Goal: Information Seeking & Learning: Learn about a topic

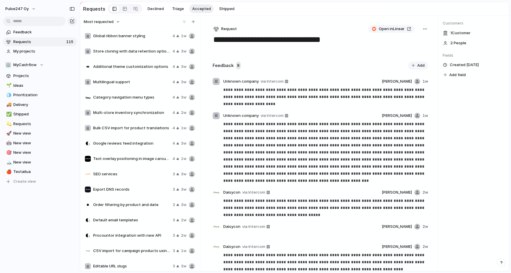
scroll to position [116, 0]
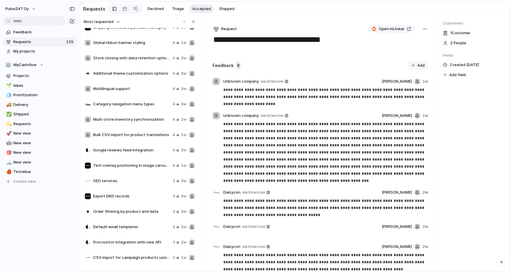
click at [132, 46] on div "Global ribbon banner styling 4 1w" at bounding box center [139, 43] width 115 height 14
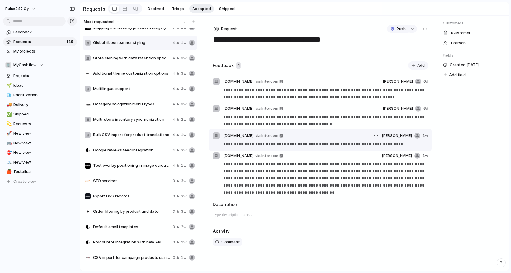
click at [295, 146] on p "**********" at bounding box center [325, 144] width 204 height 7
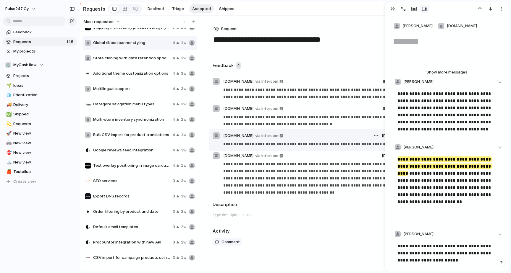
type textarea "**********"
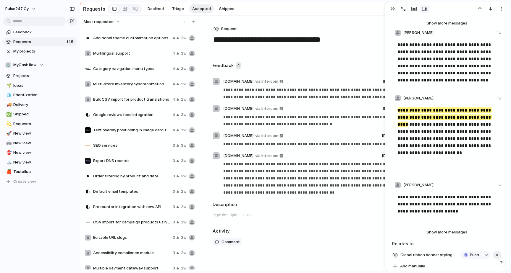
scroll to position [194, 0]
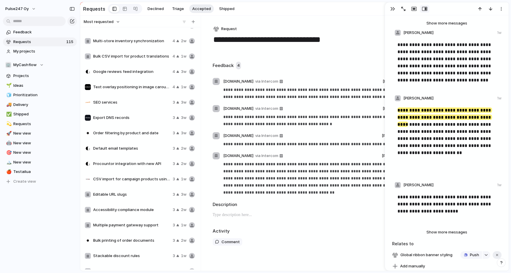
click at [127, 145] on div "Default email templates 3 2w" at bounding box center [139, 149] width 115 height 14
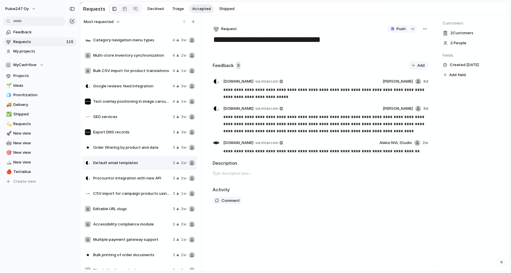
scroll to position [150, 0]
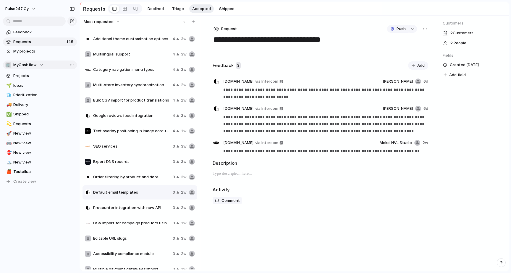
click at [27, 65] on span "MyCashflow" at bounding box center [24, 65] width 23 height 6
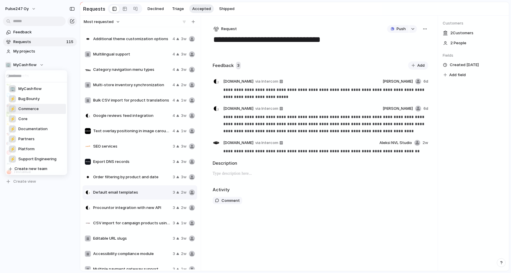
click at [27, 111] on span "Commerce" at bounding box center [28, 109] width 20 height 6
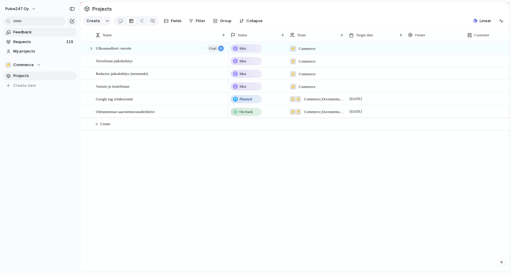
click at [40, 32] on span "Feedback" at bounding box center [43, 32] width 61 height 6
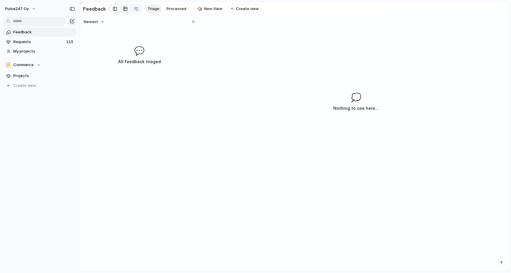
click at [124, 7] on div at bounding box center [125, 8] width 5 height 9
click at [135, 8] on div at bounding box center [136, 8] width 5 height 9
click at [113, 9] on div at bounding box center [115, 8] width 4 height 9
click at [176, 9] on span "Processed" at bounding box center [176, 9] width 20 height 6
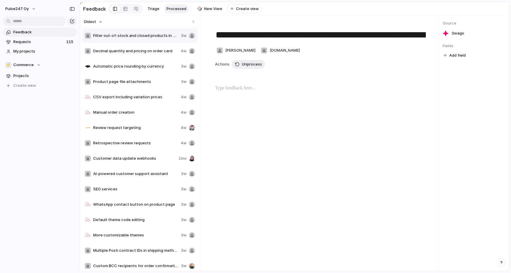
type textarea "**********"
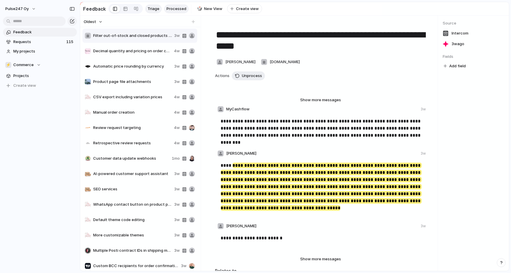
click at [155, 8] on span "Triage" at bounding box center [153, 9] width 12 height 6
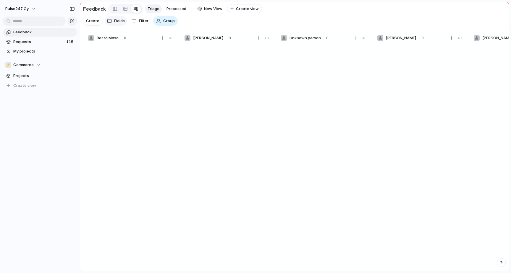
click at [116, 22] on span "Fields" at bounding box center [119, 21] width 11 height 6
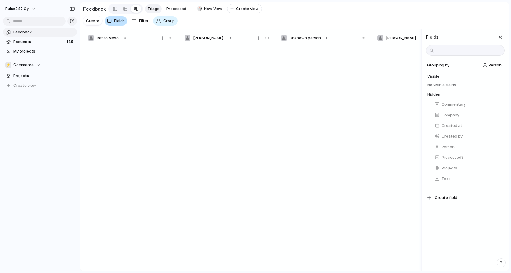
click at [116, 22] on span "Fields" at bounding box center [119, 21] width 11 height 6
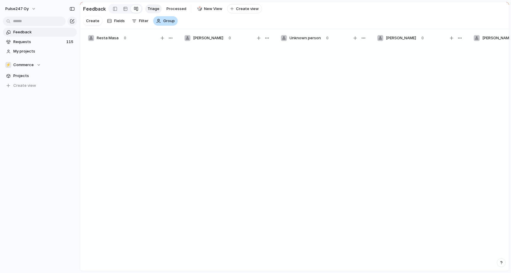
click at [176, 22] on div "Group" at bounding box center [165, 20] width 25 height 9
click at [113, 9] on div at bounding box center [115, 8] width 4 height 9
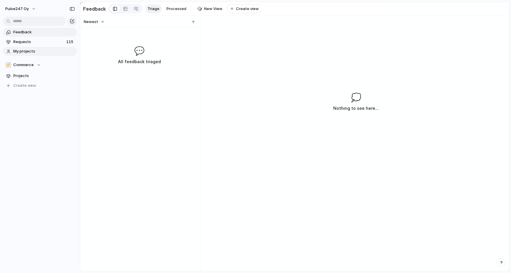
click at [32, 54] on span "My projects" at bounding box center [43, 51] width 61 height 6
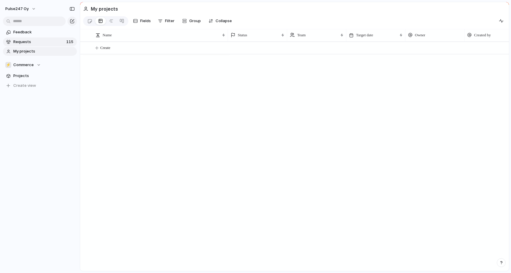
click at [32, 43] on span "Requests" at bounding box center [38, 42] width 51 height 6
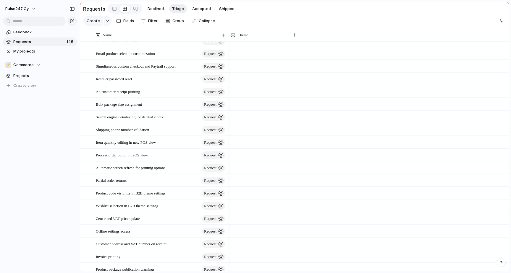
scroll to position [14, 0]
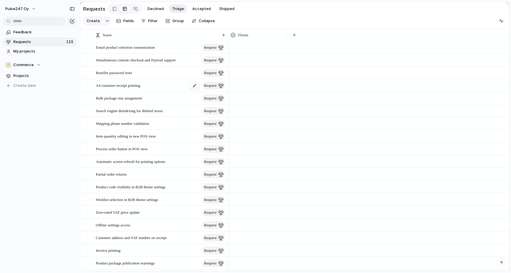
click at [121, 83] on span "A4 customer receipt printing" at bounding box center [118, 85] width 44 height 7
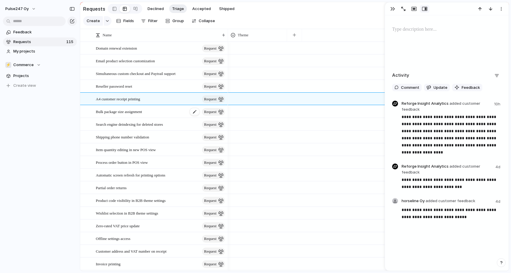
click at [135, 112] on span "Bulk package size assignment" at bounding box center [119, 111] width 46 height 7
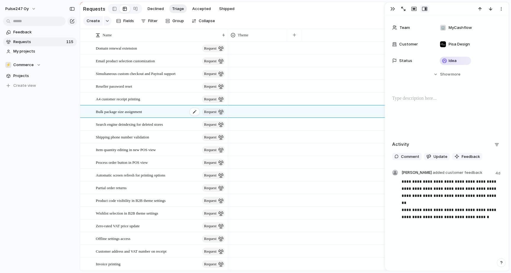
scroll to position [15, 0]
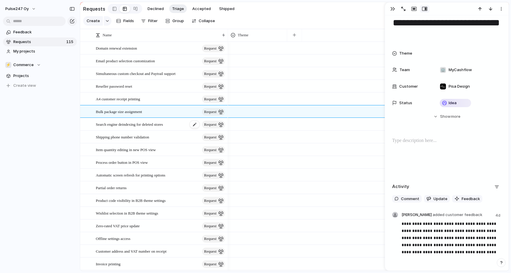
click at [134, 125] on span "Search engine deindexing for deleted stores" at bounding box center [129, 124] width 67 height 7
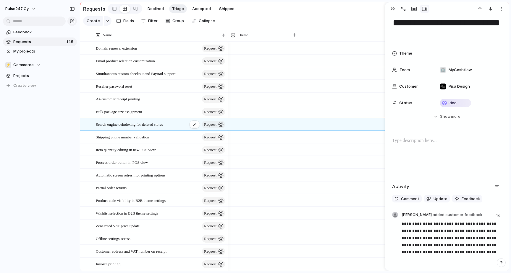
type textarea "**********"
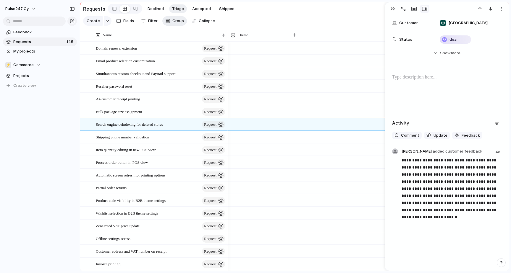
click at [178, 21] on span "Group" at bounding box center [178, 21] width 12 height 6
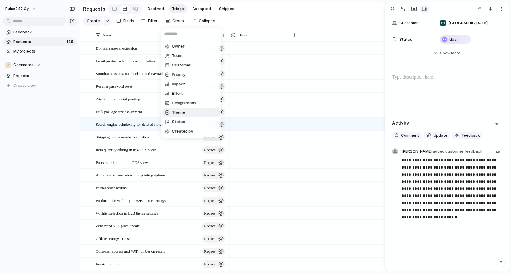
click at [178, 113] on span "Theme" at bounding box center [178, 113] width 13 height 6
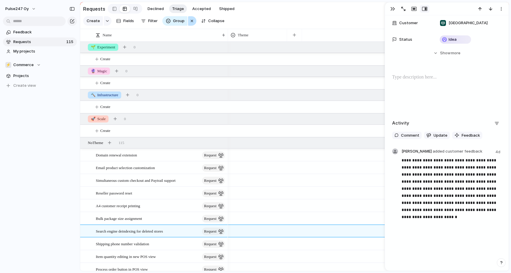
click at [192, 20] on div "button" at bounding box center [191, 20] width 5 height 7
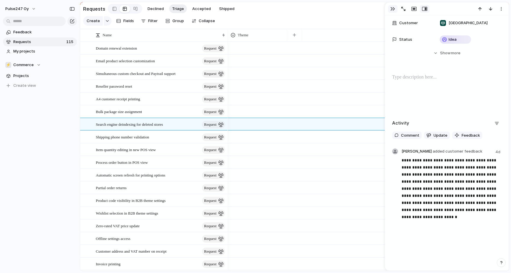
click at [394, 8] on div "button" at bounding box center [392, 9] width 5 height 5
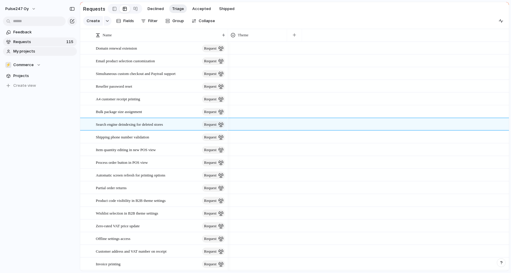
click at [27, 52] on span "My projects" at bounding box center [43, 51] width 61 height 6
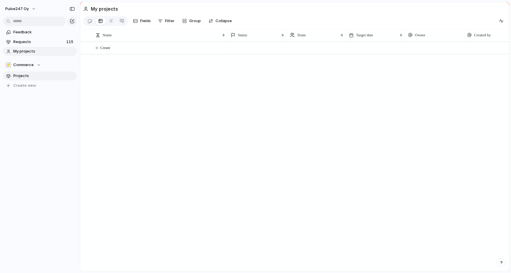
click at [25, 77] on span "Projects" at bounding box center [43, 76] width 61 height 6
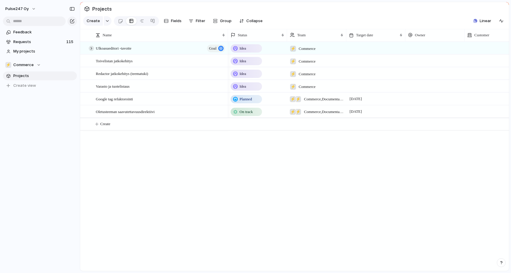
click at [90, 48] on div at bounding box center [91, 48] width 5 height 5
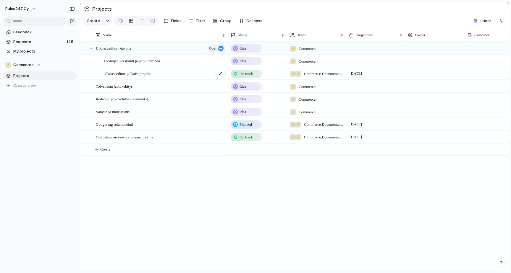
click at [132, 74] on span "Ulkoasueditori julkaisuprojekti" at bounding box center [127, 73] width 48 height 7
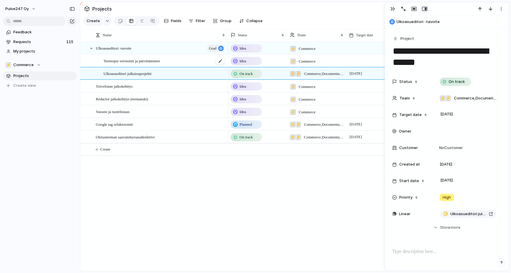
click at [135, 63] on span "Teemojen versiointi ja päivittäminen" at bounding box center [131, 60] width 56 height 7
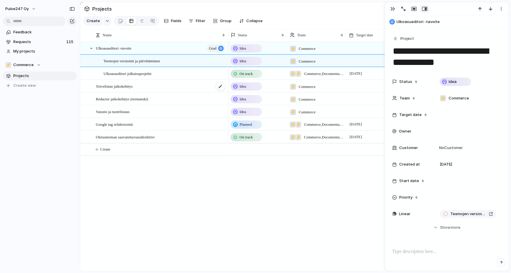
click at [132, 87] on span "Toivelistan jatkokehitys" at bounding box center [114, 86] width 37 height 7
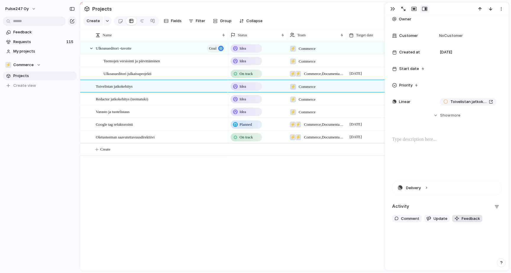
click at [470, 219] on span "Feedback" at bounding box center [470, 219] width 18 height 6
click at [469, 219] on span "Feedback" at bounding box center [470, 218] width 18 height 6
click at [426, 187] on button "Delivery" at bounding box center [446, 187] width 109 height 13
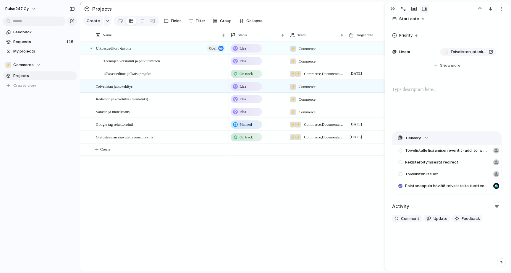
click at [423, 138] on button "Delivery" at bounding box center [446, 138] width 109 height 13
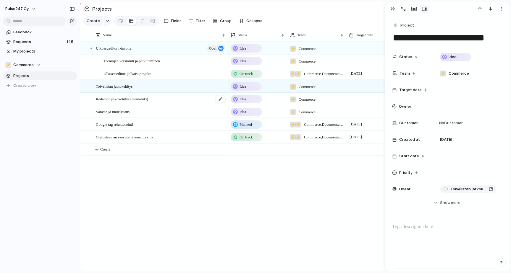
click at [142, 97] on span "Redactor jatkokehitys (teematuki)" at bounding box center [122, 98] width 52 height 7
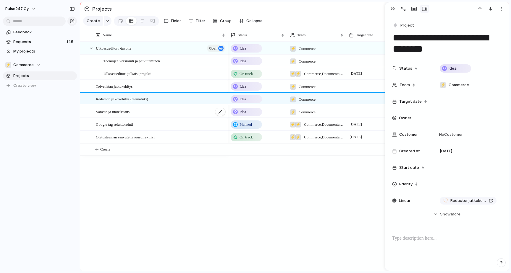
click at [141, 111] on div "Varasto ja tuotelistaus" at bounding box center [161, 112] width 130 height 12
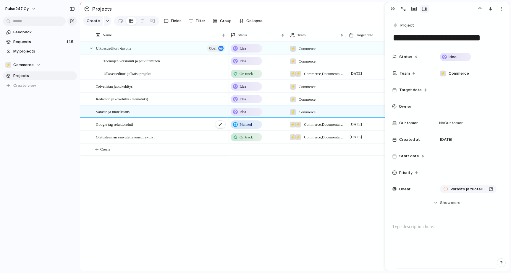
click at [141, 122] on div "Google tag refaktorointi" at bounding box center [161, 125] width 130 height 12
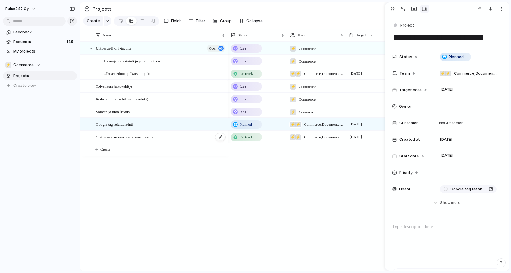
click at [141, 135] on span "Oletusteeman saavutettavuusdirektiivi" at bounding box center [125, 137] width 59 height 7
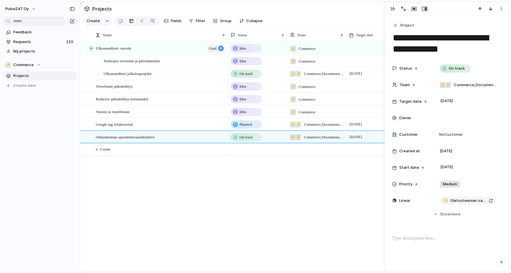
click at [92, 48] on div at bounding box center [91, 48] width 5 height 5
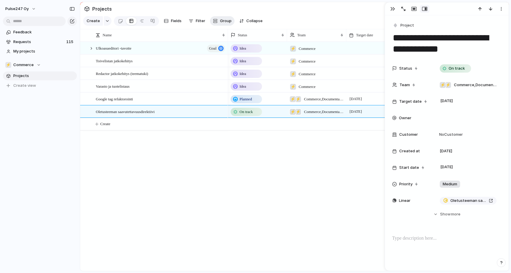
click at [224, 24] on span "Group" at bounding box center [226, 21] width 12 height 6
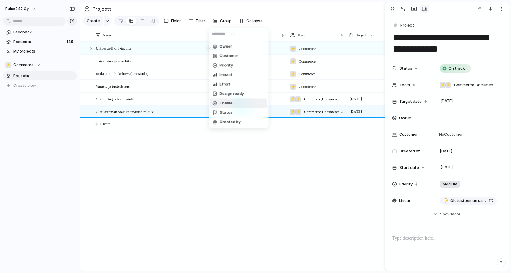
click at [224, 100] on li "Theme" at bounding box center [238, 103] width 57 height 9
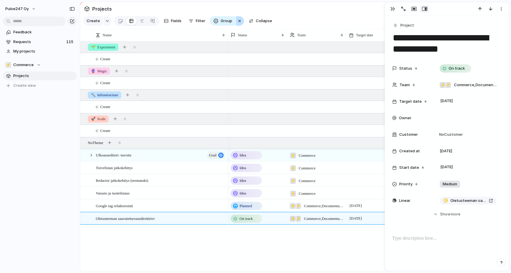
click at [238, 20] on div "button" at bounding box center [239, 20] width 5 height 7
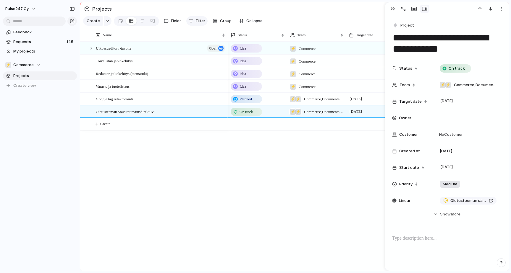
click at [200, 21] on span "Filter" at bounding box center [200, 21] width 9 height 6
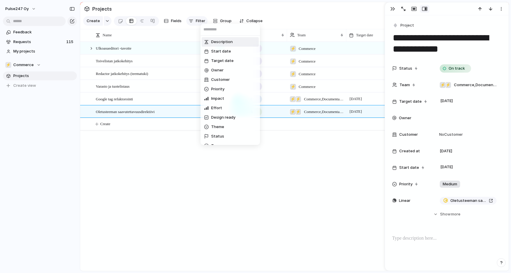
click at [200, 21] on div "Description Start date Target date Owner Customer Priority Impact Effort Design…" at bounding box center [255, 136] width 511 height 273
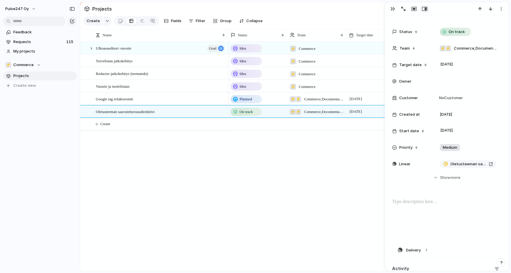
scroll to position [100, 0]
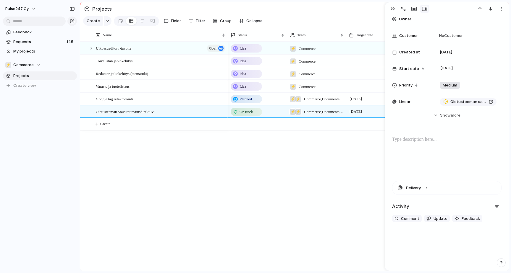
click at [424, 144] on div at bounding box center [446, 155] width 109 height 38
click at [440, 116] on button "Hide Show more" at bounding box center [446, 115] width 109 height 11
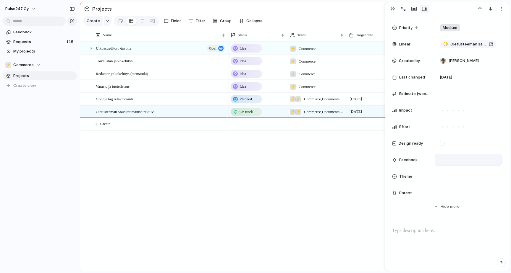
scroll to position [160, 0]
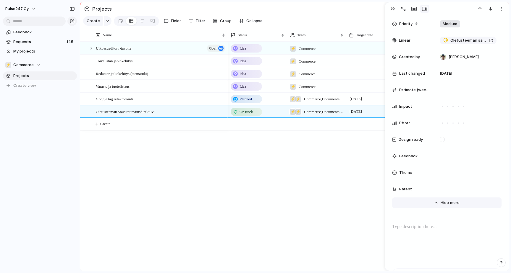
click at [447, 203] on span "Show" at bounding box center [445, 203] width 11 height 6
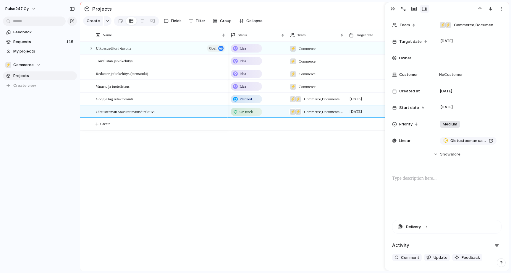
scroll to position [0, 0]
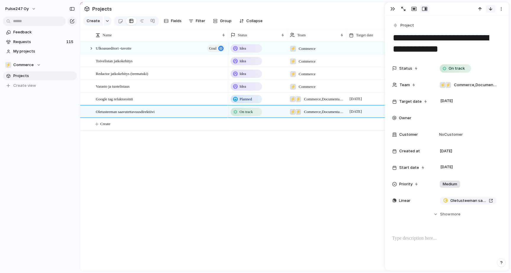
click at [491, 9] on div "button" at bounding box center [490, 9] width 5 height 5
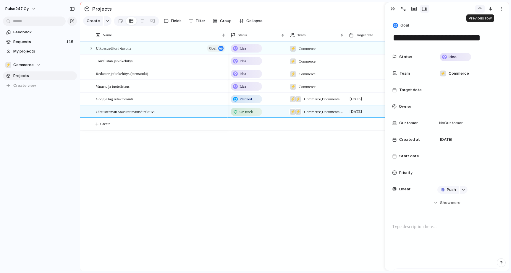
click at [480, 9] on div "button" at bounding box center [479, 9] width 5 height 5
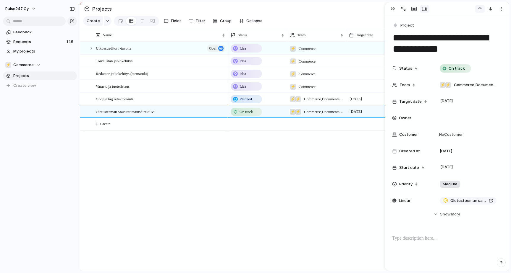
click at [480, 9] on div "button" at bounding box center [479, 9] width 5 height 5
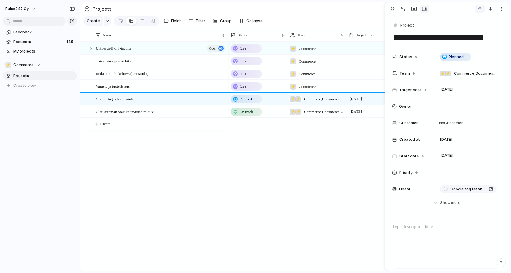
click at [480, 9] on div "button" at bounding box center [479, 9] width 5 height 5
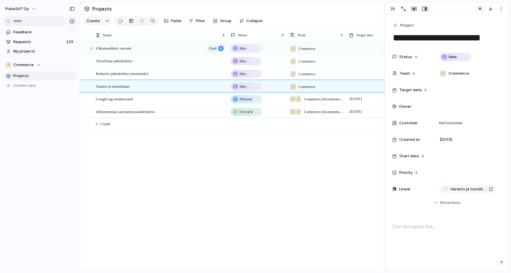
click at [480, 9] on div "button" at bounding box center [479, 9] width 5 height 5
type textarea "**********"
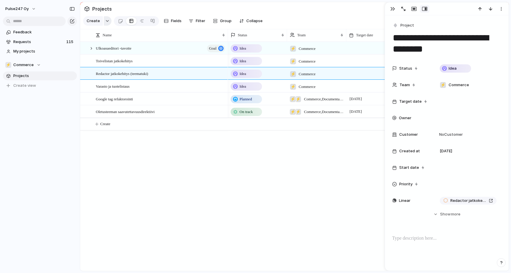
click at [105, 21] on div "button" at bounding box center [107, 21] width 4 height 2
click at [120, 11] on div "Goal Initiative Launch Request Project Customize" at bounding box center [255, 136] width 511 height 273
click at [120, 22] on div at bounding box center [120, 21] width 5 height 10
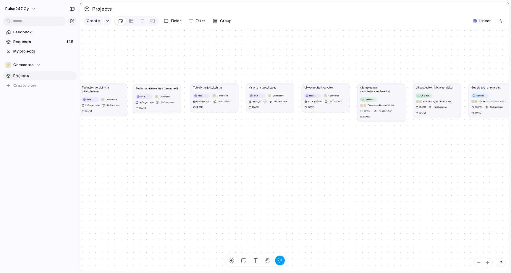
click at [155, 89] on h1 "Redactor jatkokehitys (teematuki)" at bounding box center [157, 88] width 42 height 4
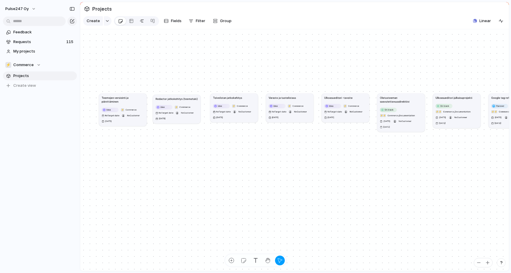
click at [143, 22] on div at bounding box center [141, 20] width 5 height 9
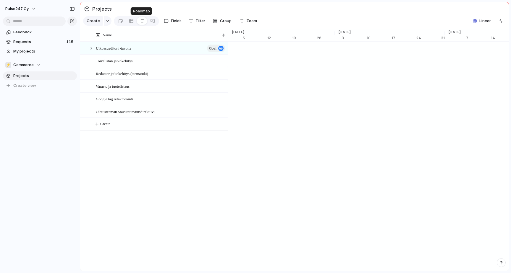
scroll to position [0, 3772]
click at [149, 22] on link at bounding box center [152, 20] width 11 height 9
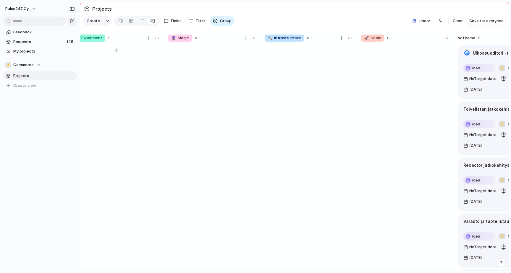
scroll to position [0, 6]
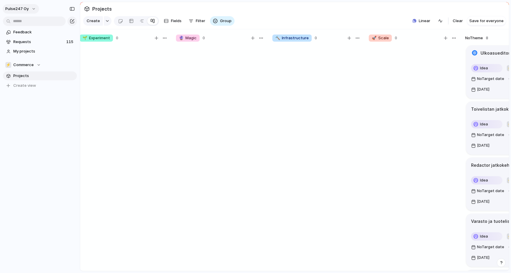
click at [30, 7] on button "Pulse247 Oy" at bounding box center [21, 8] width 36 height 9
click at [70, 78] on li "Forest" at bounding box center [72, 78] width 35 height 9
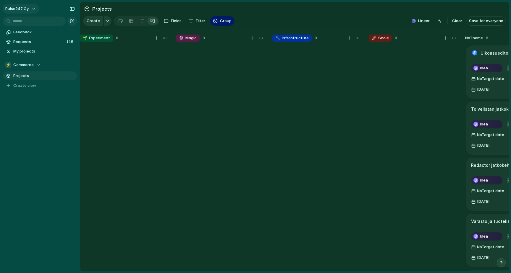
click at [32, 10] on button "Pulse247 Oy" at bounding box center [21, 8] width 36 height 9
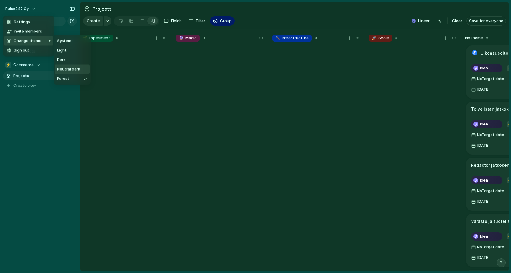
click at [66, 68] on span "Neutral dark" at bounding box center [68, 69] width 23 height 6
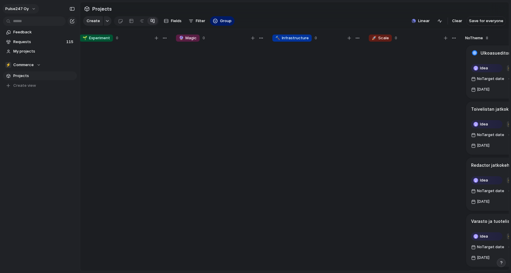
click at [32, 8] on button "Pulse247 Oy" at bounding box center [21, 8] width 36 height 9
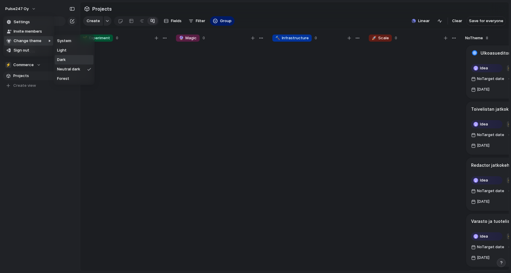
click at [63, 60] on span "Dark" at bounding box center [61, 60] width 9 height 6
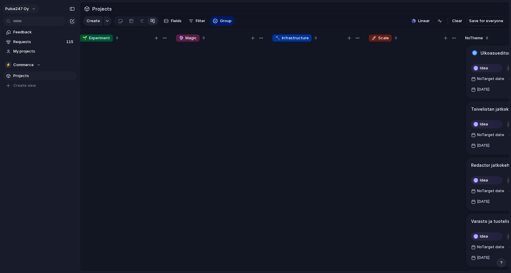
click at [35, 9] on button "Pulse247 Oy" at bounding box center [21, 8] width 36 height 9
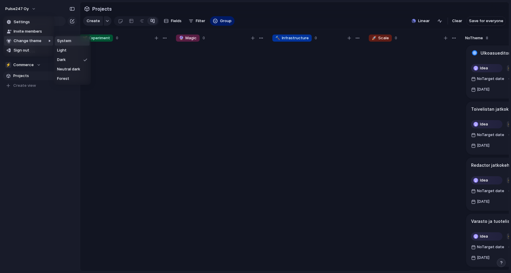
click at [61, 43] on span "System" at bounding box center [64, 41] width 14 height 6
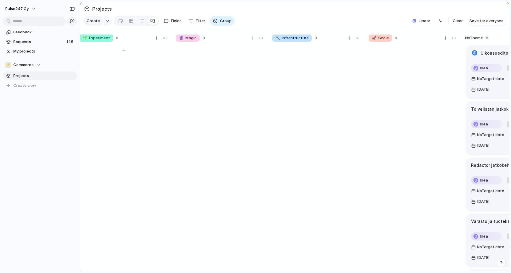
scroll to position [0, 0]
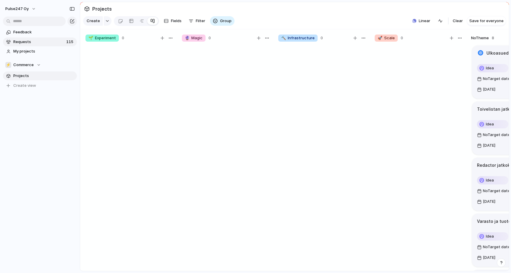
click at [38, 41] on span "Requests" at bounding box center [38, 42] width 51 height 6
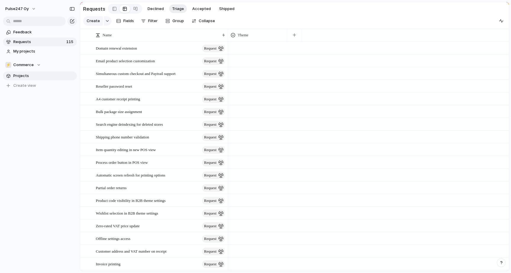
click at [22, 79] on span "Projects" at bounding box center [43, 76] width 61 height 6
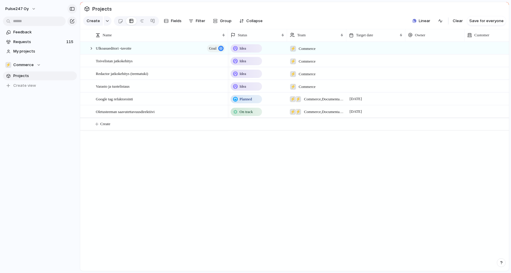
click at [73, 9] on div "button" at bounding box center [71, 9] width 5 height 4
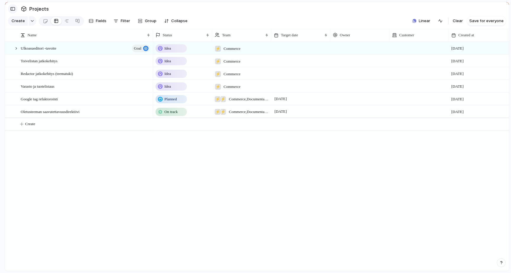
click at [13, 9] on div "button" at bounding box center [12, 9] width 5 height 4
